Goal: Book appointment/travel/reservation

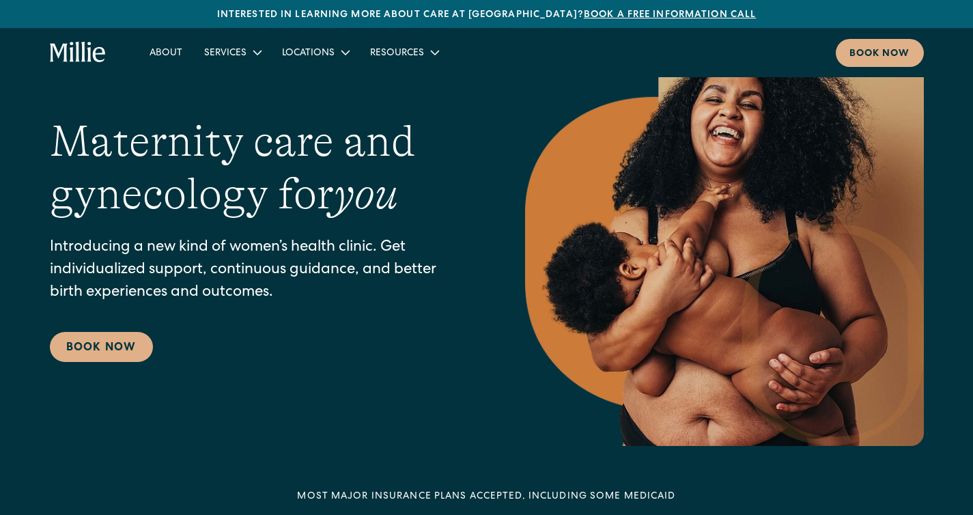
scroll to position [85, 0]
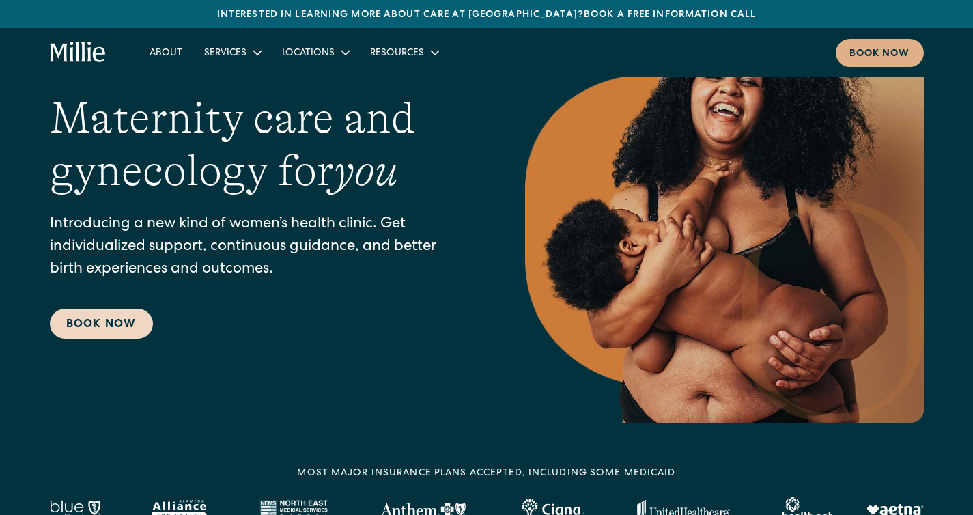
click at [85, 328] on link "Book Now" at bounding box center [101, 324] width 103 height 30
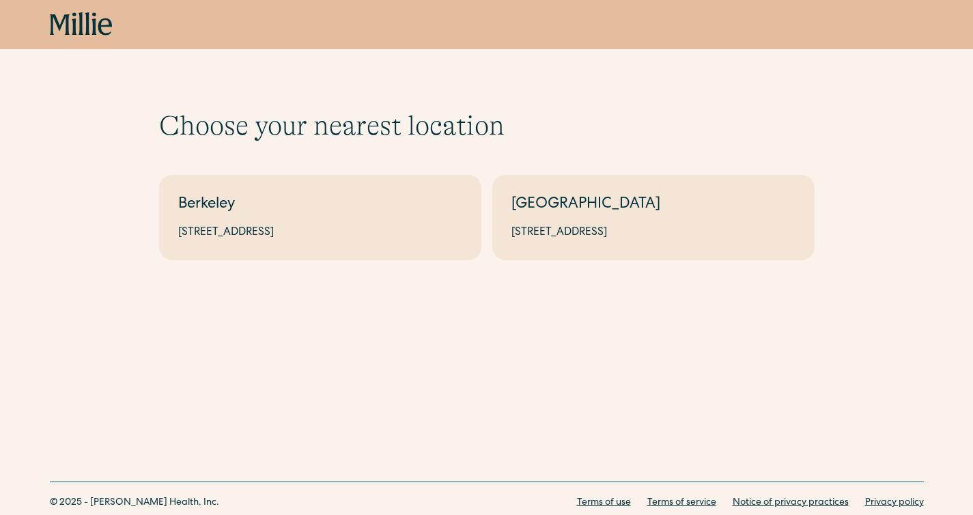
scroll to position [9, 0]
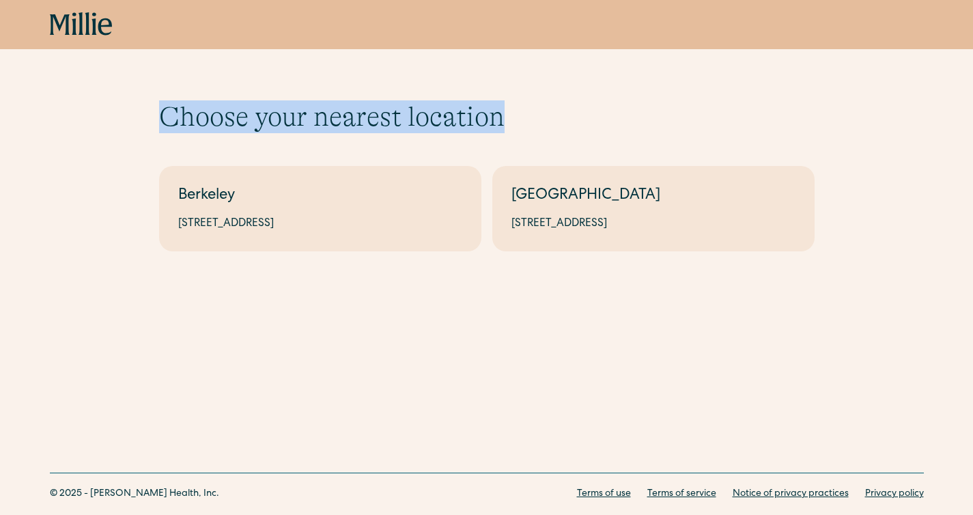
drag, startPoint x: 162, startPoint y: 119, endPoint x: 677, endPoint y: 119, distance: 515.4
click at [679, 119] on h1 "Choose your nearest location" at bounding box center [486, 116] width 655 height 33
click at [677, 119] on h1 "Choose your nearest location" at bounding box center [486, 116] width 655 height 33
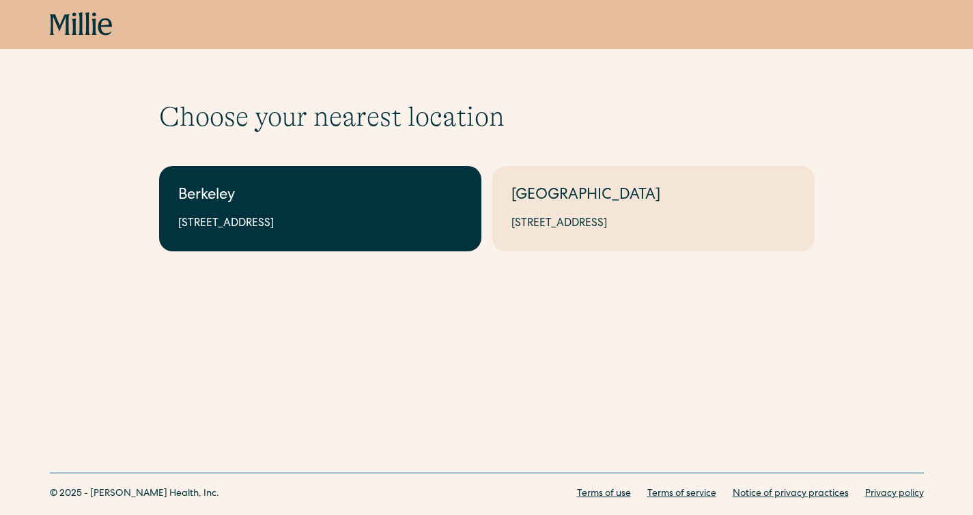
click at [382, 213] on link "Berkeley 2999 Regent St, Suite 524, Berkeley, CA 94705" at bounding box center [320, 208] width 322 height 85
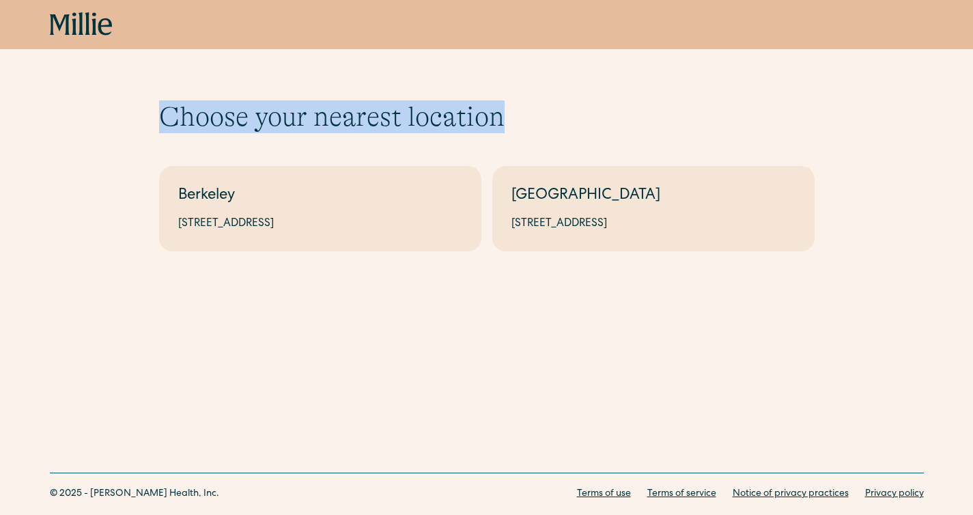
drag, startPoint x: 164, startPoint y: 115, endPoint x: 617, endPoint y: 122, distance: 453.4
click at [618, 122] on h1 "Choose your nearest location" at bounding box center [486, 116] width 655 height 33
click at [617, 122] on h1 "Choose your nearest location" at bounding box center [486, 116] width 655 height 33
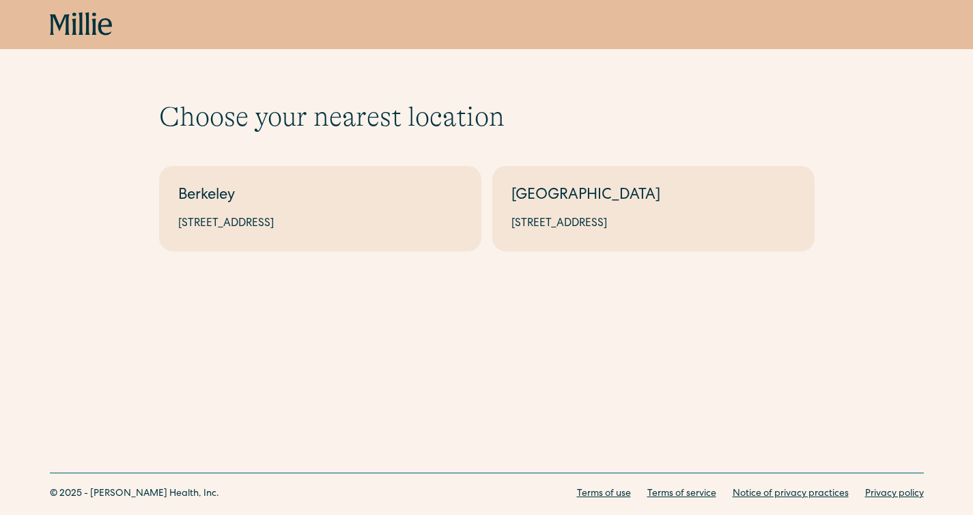
scroll to position [0, 0]
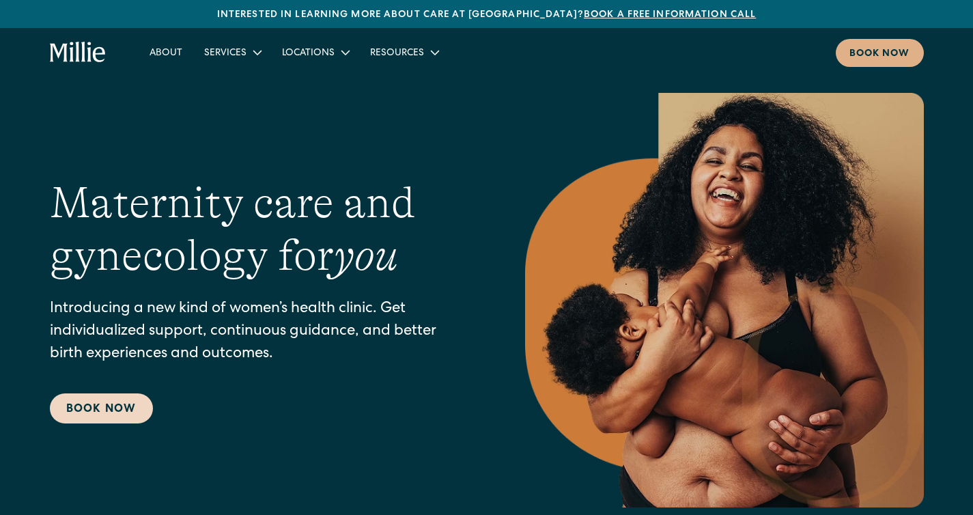
click at [79, 414] on link "Book Now" at bounding box center [101, 408] width 103 height 30
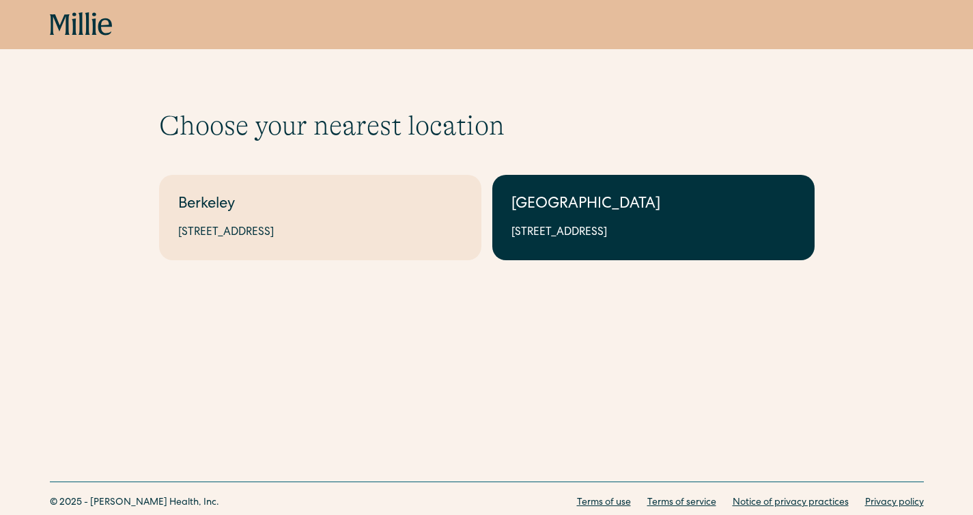
click at [627, 236] on div "[STREET_ADDRESS]" at bounding box center [653, 233] width 284 height 16
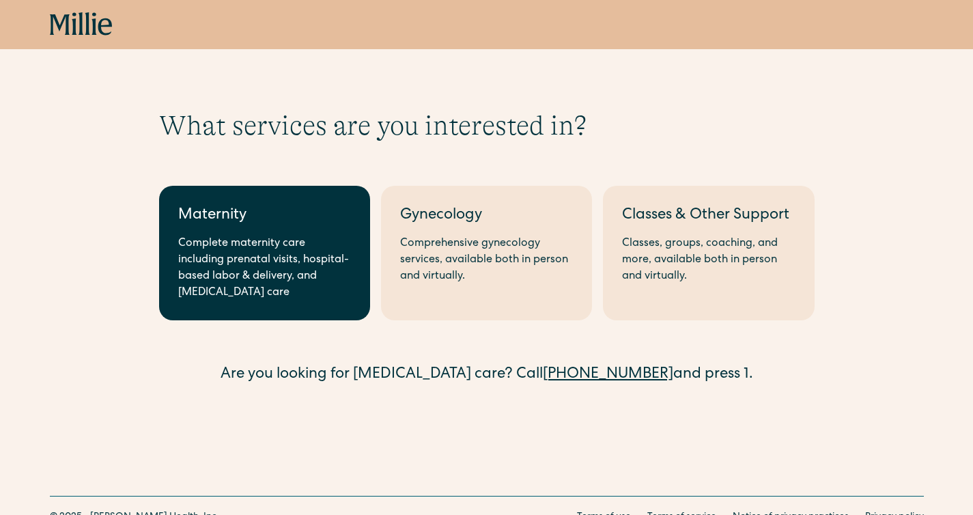
click at [328, 267] on div "Complete maternity care including prenatal visits, hospital-based labor & deliv…" at bounding box center [264, 269] width 173 height 66
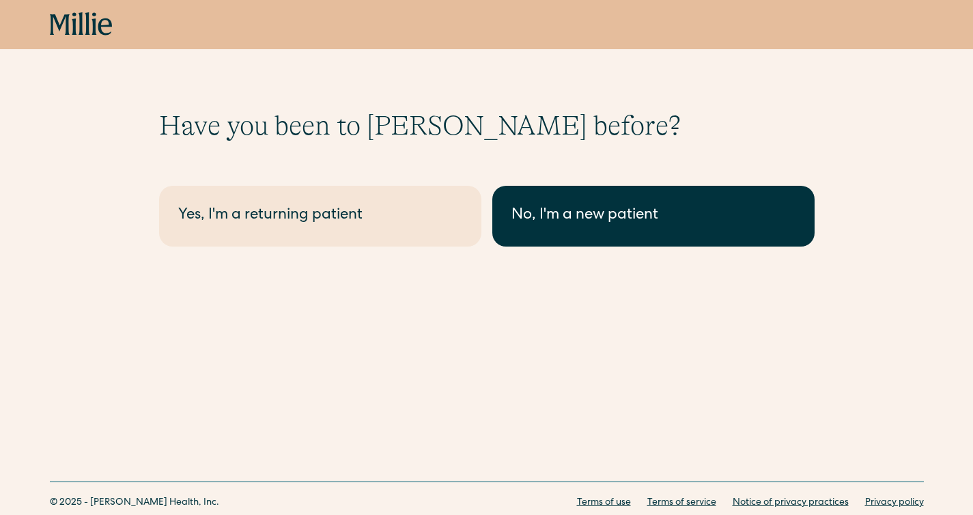
click at [557, 215] on div "No, I'm a new patient" at bounding box center [653, 216] width 284 height 23
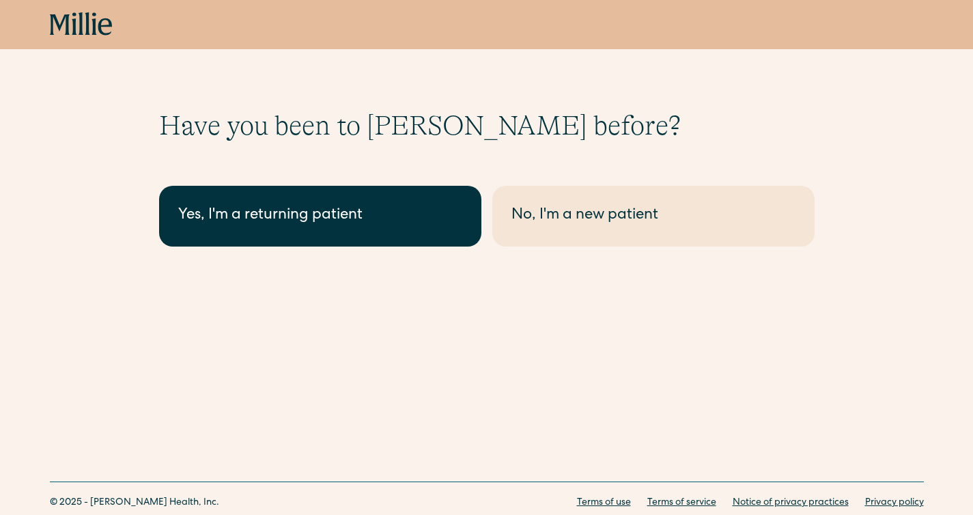
click at [371, 215] on div "Yes, I'm a returning patient" at bounding box center [320, 216] width 284 height 23
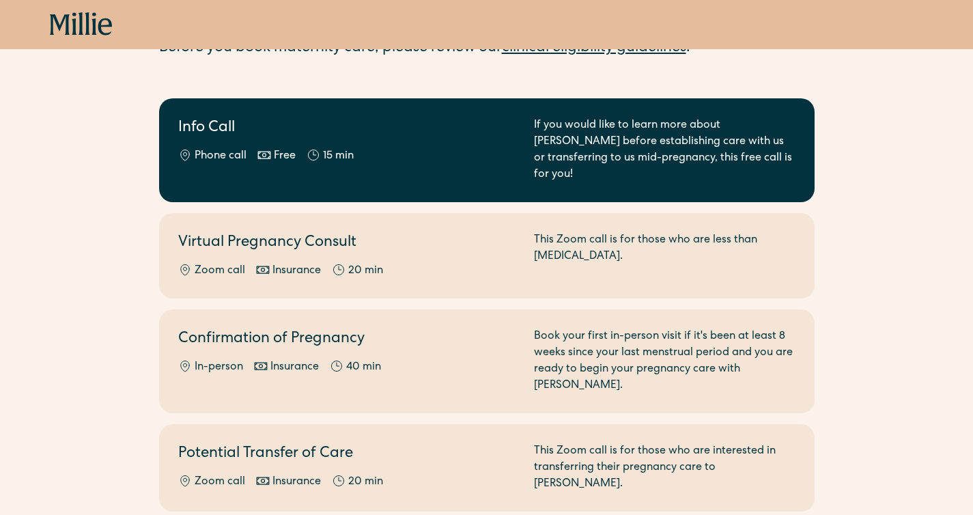
scroll to position [145, 0]
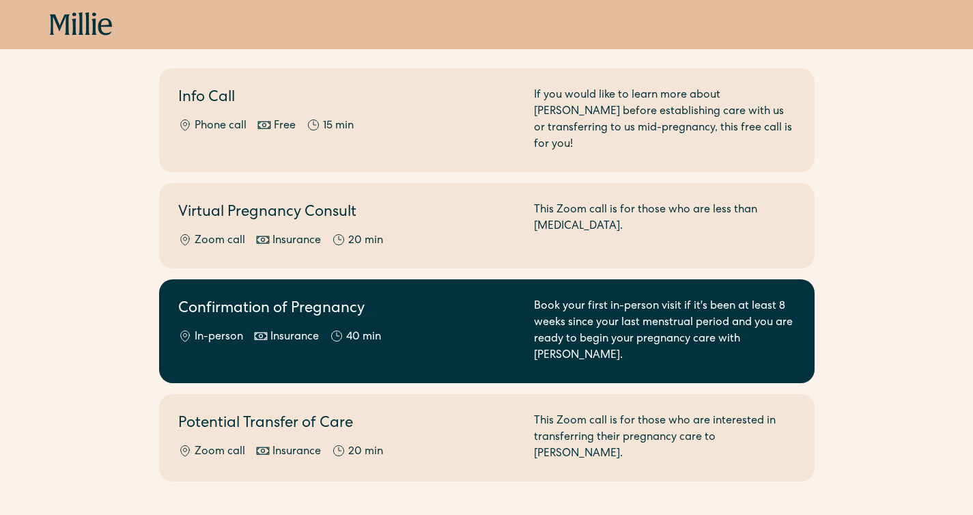
click at [477, 279] on link "Confirmation of Pregnancy In-person Insurance 40 min Book your first in-person …" at bounding box center [486, 331] width 655 height 104
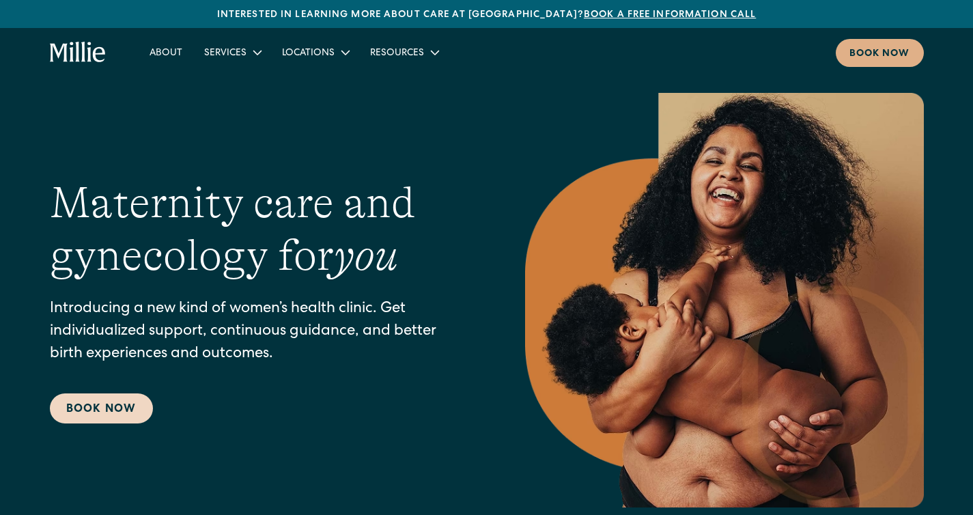
click at [96, 408] on link "Book Now" at bounding box center [101, 408] width 103 height 30
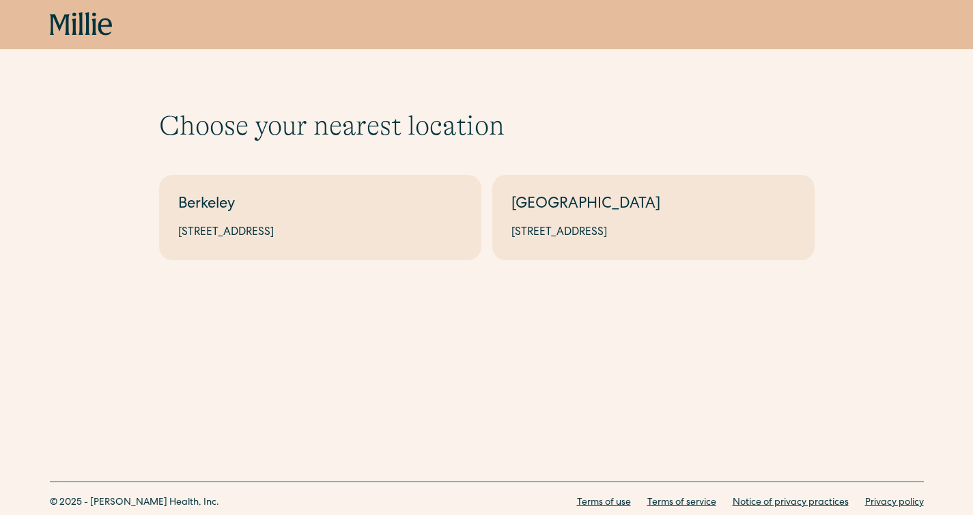
click at [580, 194] on div "[GEOGRAPHIC_DATA]" at bounding box center [653, 205] width 284 height 23
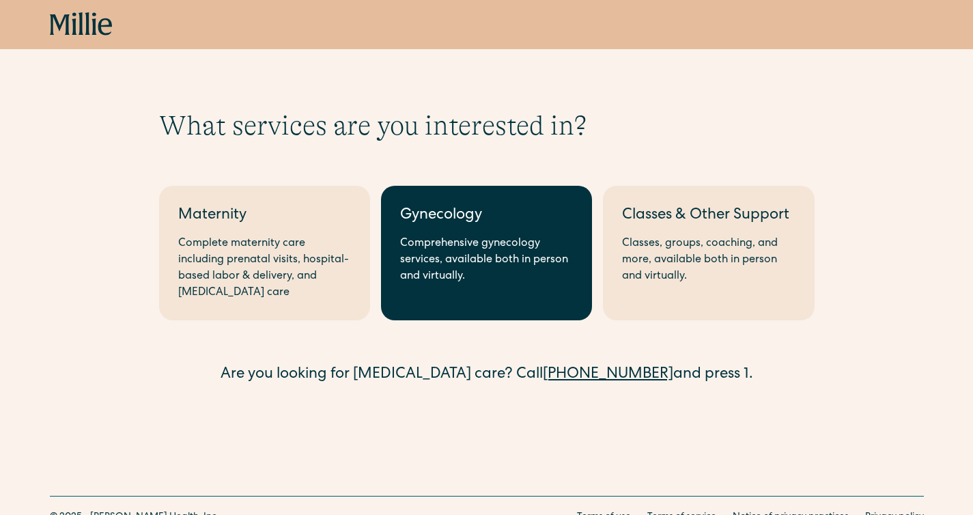
click at [454, 276] on div "Comprehensive gynecology services, available both in person and virtually." at bounding box center [486, 260] width 173 height 49
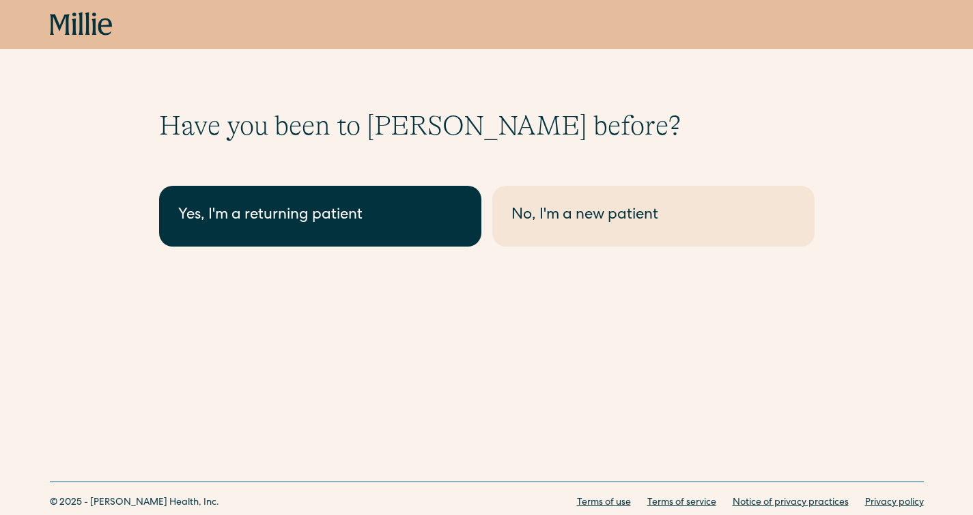
click at [349, 223] on div "Yes, I'm a returning patient" at bounding box center [320, 216] width 284 height 23
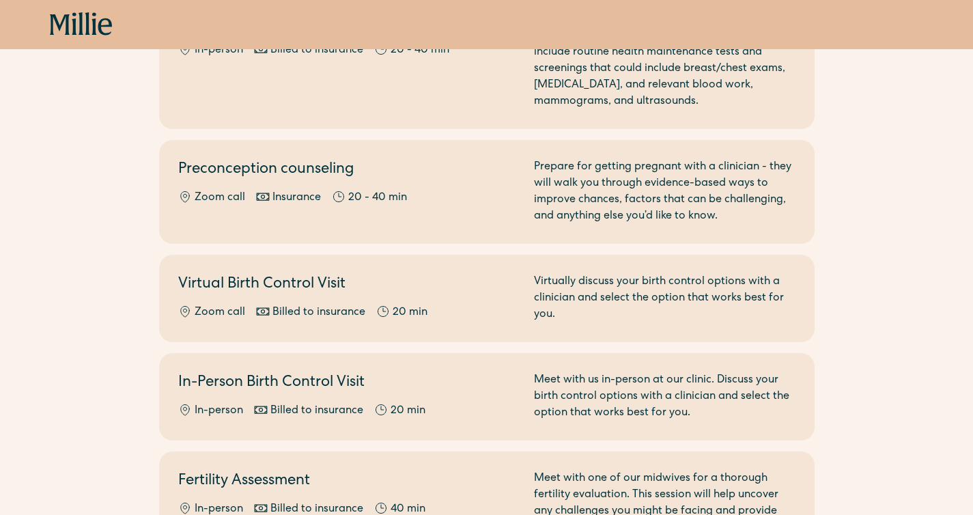
scroll to position [236, 0]
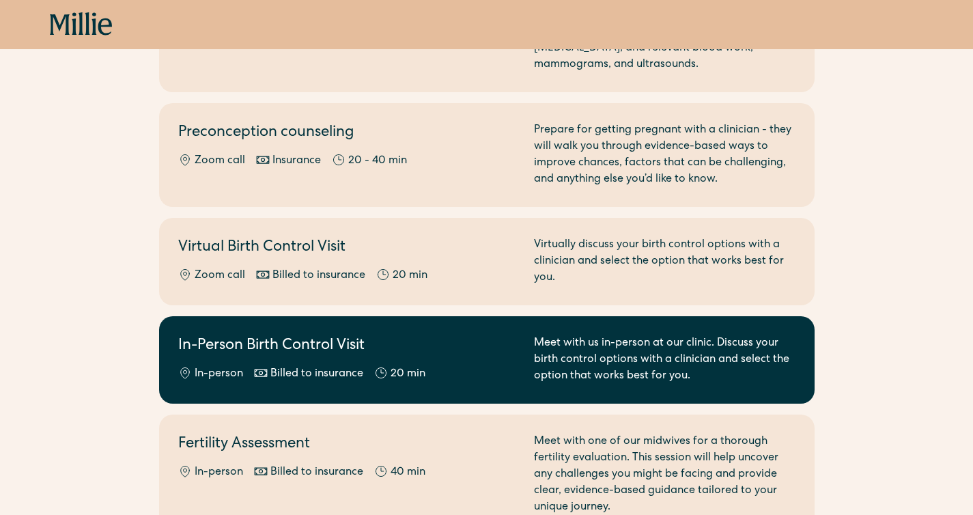
click at [412, 369] on div "20 min" at bounding box center [408, 374] width 35 height 16
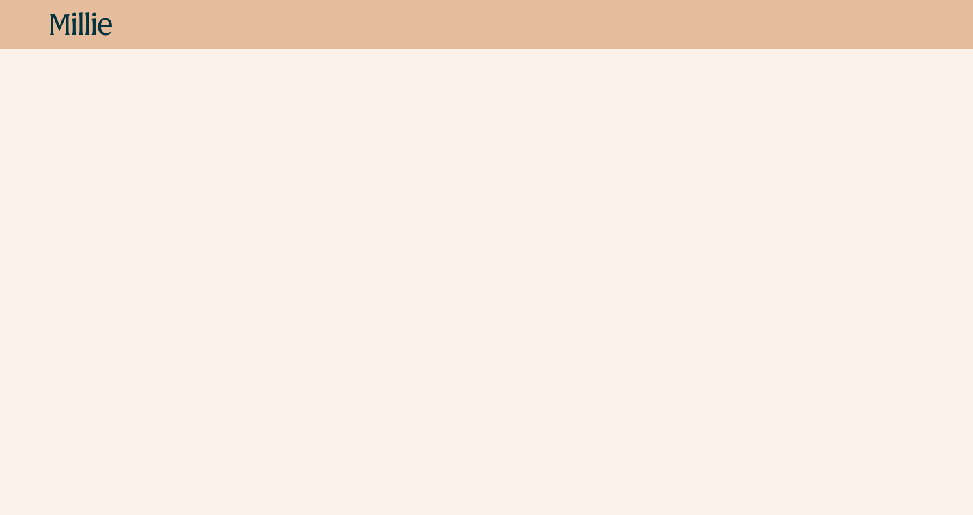
scroll to position [222, 0]
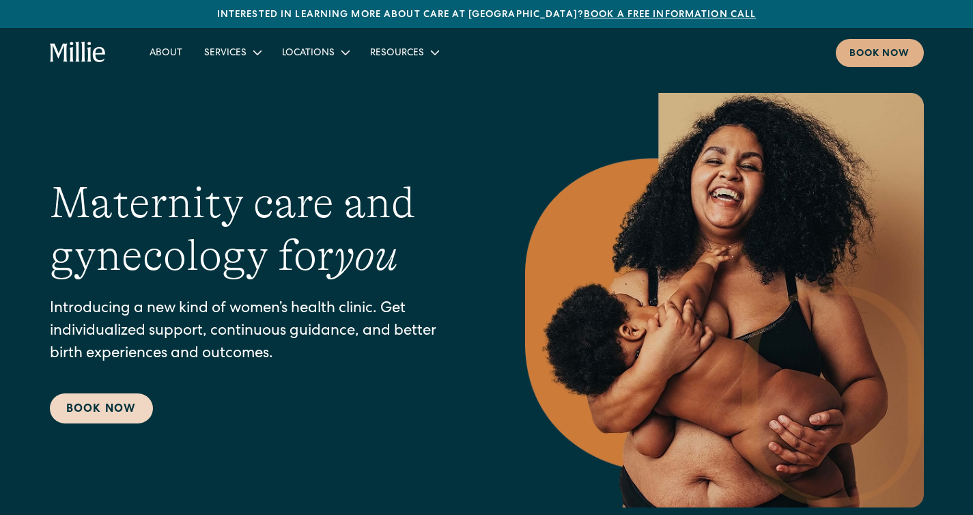
click at [86, 396] on link "Book Now" at bounding box center [101, 408] width 103 height 30
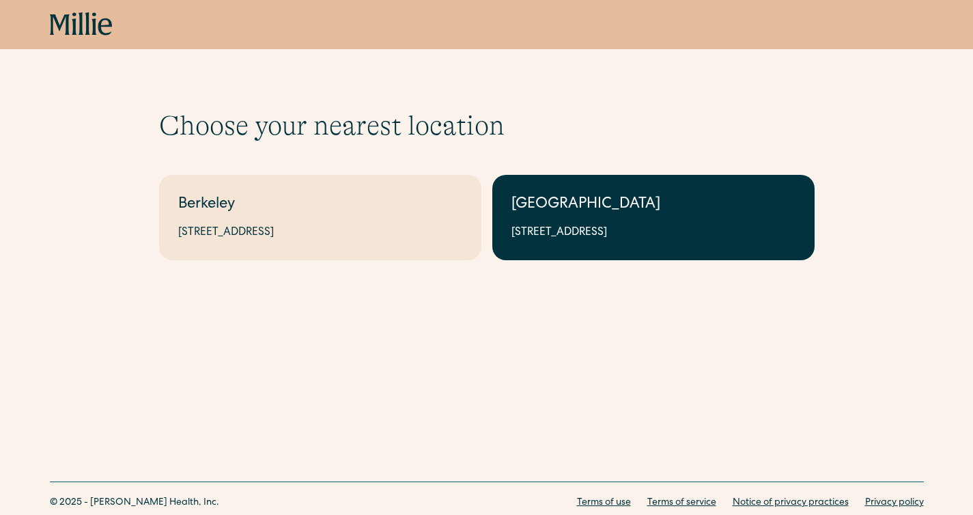
click at [591, 242] on link "South Bay 1471 Saratoga Ave, Suite 101, San Jose, CA 95129" at bounding box center [653, 217] width 322 height 85
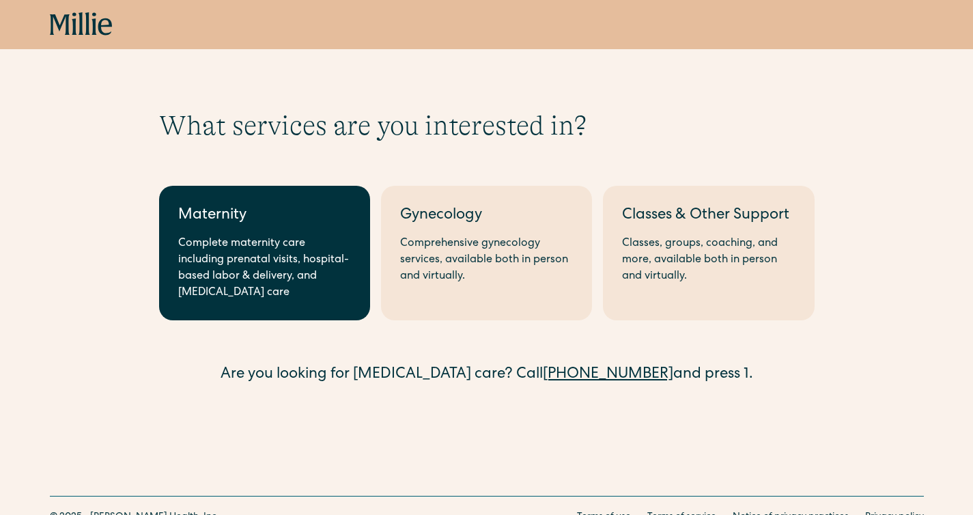
click at [253, 276] on div "Complete maternity care including prenatal visits, hospital-based labor & deliv…" at bounding box center [264, 269] width 173 height 66
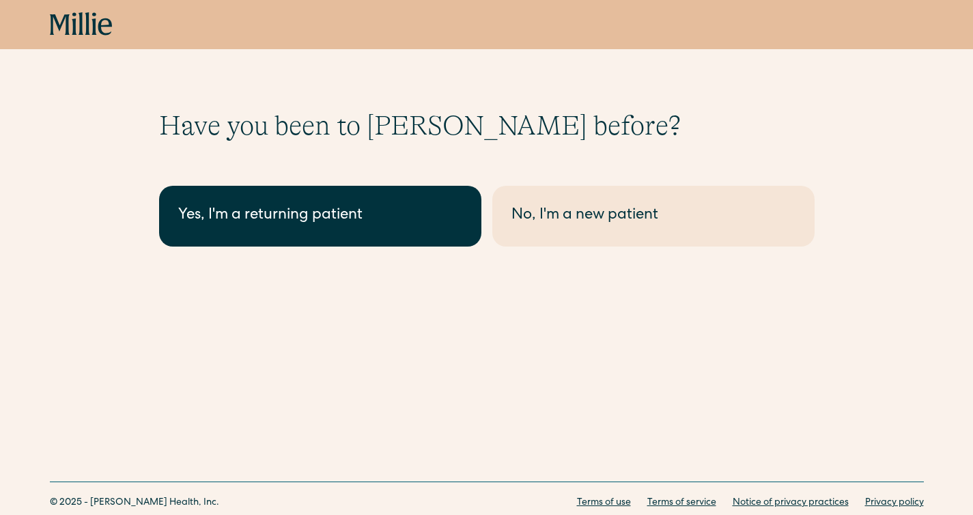
click at [375, 242] on link "Yes, I'm a returning patient" at bounding box center [320, 216] width 322 height 61
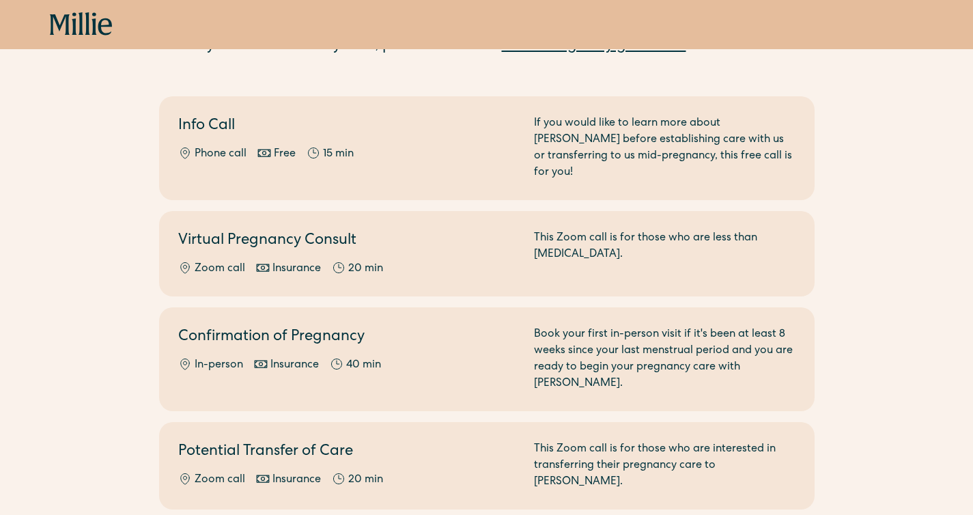
scroll to position [147, 0]
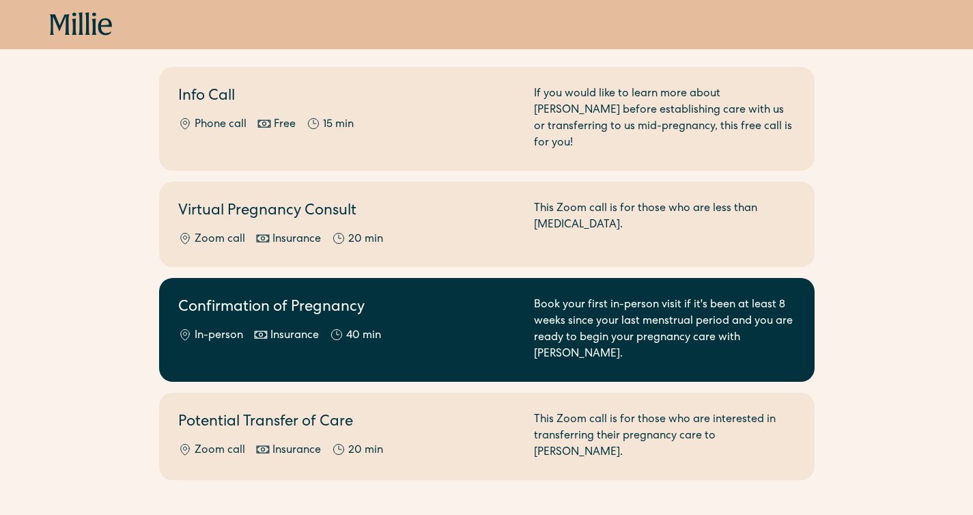
click at [390, 278] on link "Confirmation of Pregnancy In-person Insurance 40 min Book your first in-person …" at bounding box center [486, 330] width 655 height 104
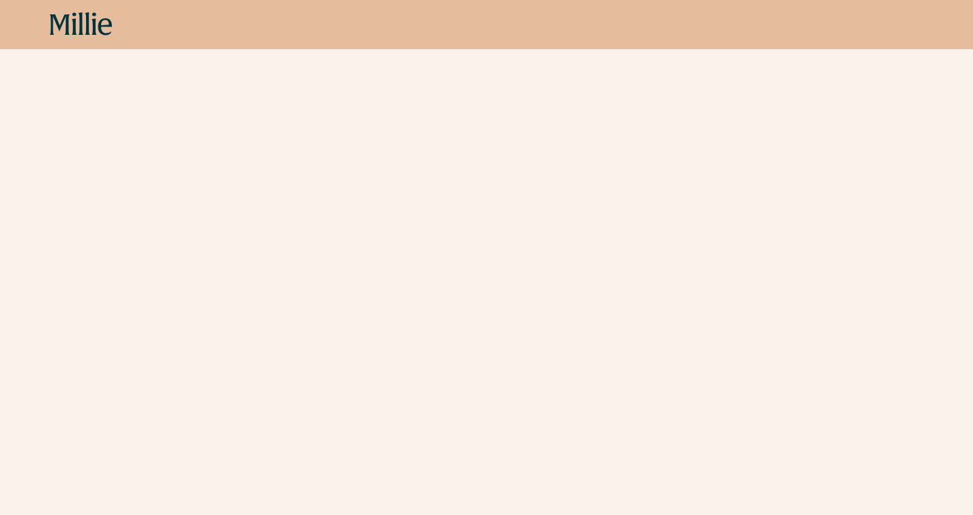
scroll to position [345, 0]
